Goal: Task Accomplishment & Management: Manage account settings

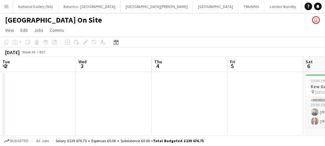
scroll to position [0, 182]
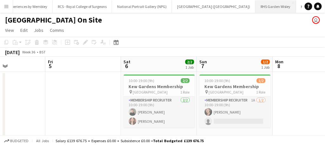
click at [255, 4] on button "RHS Garden Wisley Close" at bounding box center [275, 6] width 41 height 12
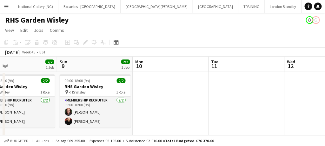
click at [3, 4] on button "Menu" at bounding box center [6, 6] width 13 height 13
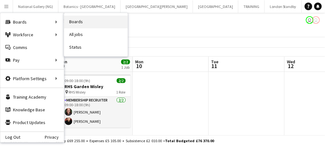
click at [65, 20] on link "Boards" at bounding box center [95, 22] width 63 height 13
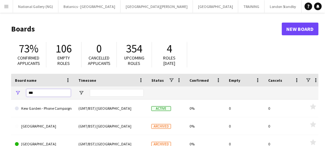
drag, startPoint x: 43, startPoint y: 93, endPoint x: 15, endPoint y: 85, distance: 29.5
click at [15, 85] on div "Board name Timezone Status Confirmed" at bounding box center [176, 87] width 331 height 26
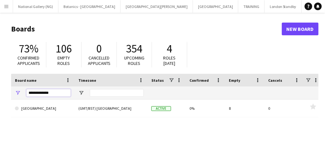
type input "**********"
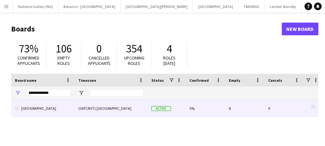
click at [41, 108] on link "[GEOGRAPHIC_DATA]" at bounding box center [43, 108] width 56 height 18
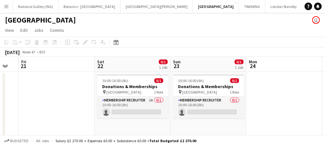
scroll to position [0, 290]
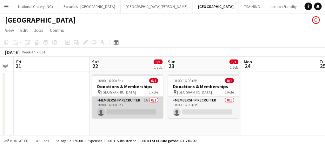
click at [134, 105] on app-card-role "Membership Recruiter 1A 0/1 10:00-16:00 (6h) single-neutral-actions" at bounding box center [127, 107] width 71 height 22
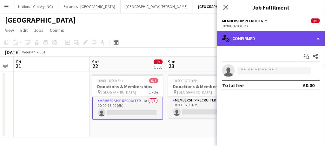
click at [252, 41] on div "single-neutral-actions-check-2 Confirmed" at bounding box center [271, 38] width 108 height 15
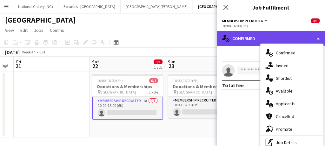
click at [252, 41] on div "single-neutral-actions-check-2 Confirmed" at bounding box center [271, 38] width 108 height 15
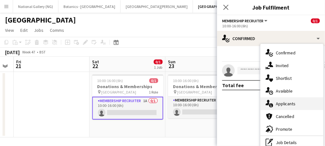
click at [286, 105] on span "Applicants" at bounding box center [286, 104] width 20 height 6
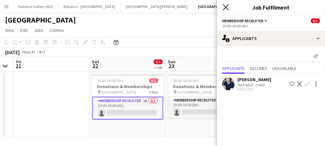
click at [224, 7] on icon "Close pop-in" at bounding box center [226, 7] width 6 height 6
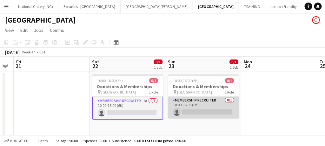
click at [208, 110] on app-card-role "Membership Recruiter 0/1 10:00-16:00 (6h) single-neutral-actions" at bounding box center [203, 107] width 71 height 22
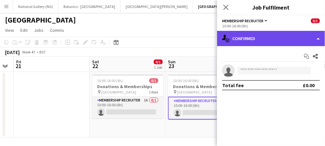
click at [255, 42] on div "single-neutral-actions-check-2 Confirmed" at bounding box center [271, 38] width 108 height 15
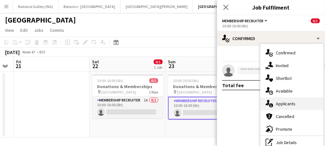
click at [286, 101] on span "Applicants" at bounding box center [286, 104] width 20 height 6
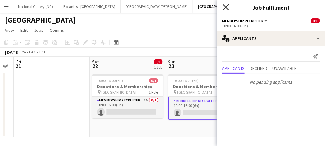
click at [226, 7] on icon at bounding box center [226, 7] width 6 height 6
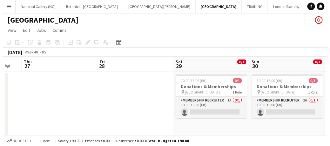
scroll to position [0, 285]
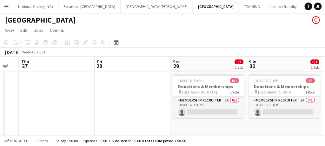
drag, startPoint x: 213, startPoint y: 145, endPoint x: 264, endPoint y: 5, distance: 149.6
drag, startPoint x: 264, startPoint y: 5, endPoint x: 278, endPoint y: 8, distance: 13.7
click at [302, 8] on button "Experiences by Wembley Close" at bounding box center [327, 6] width 50 height 12
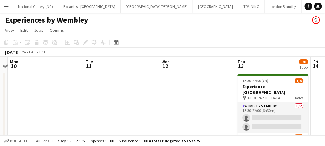
scroll to position [18, 0]
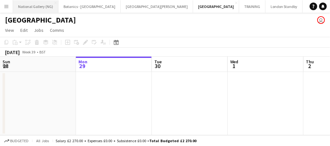
click at [39, 7] on button "National Gallery (NG) Close" at bounding box center [35, 6] width 45 height 12
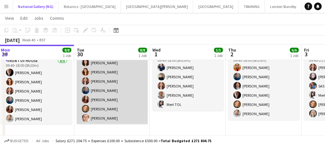
scroll to position [44, 0]
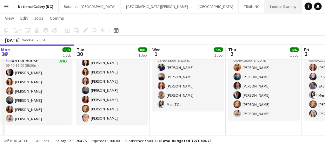
click at [265, 9] on button "London Standby Close" at bounding box center [283, 6] width 37 height 12
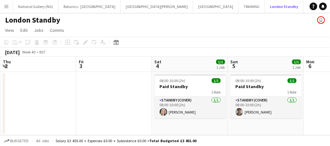
scroll to position [0, 304]
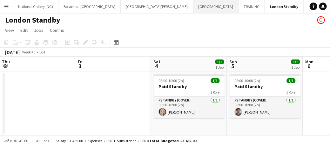
click at [193, 2] on button "[GEOGRAPHIC_DATA] Close" at bounding box center [215, 6] width 45 height 12
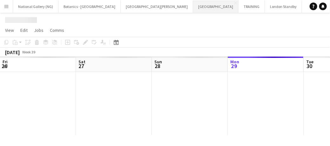
scroll to position [0, 152]
